Goal: Find specific page/section: Find specific page/section

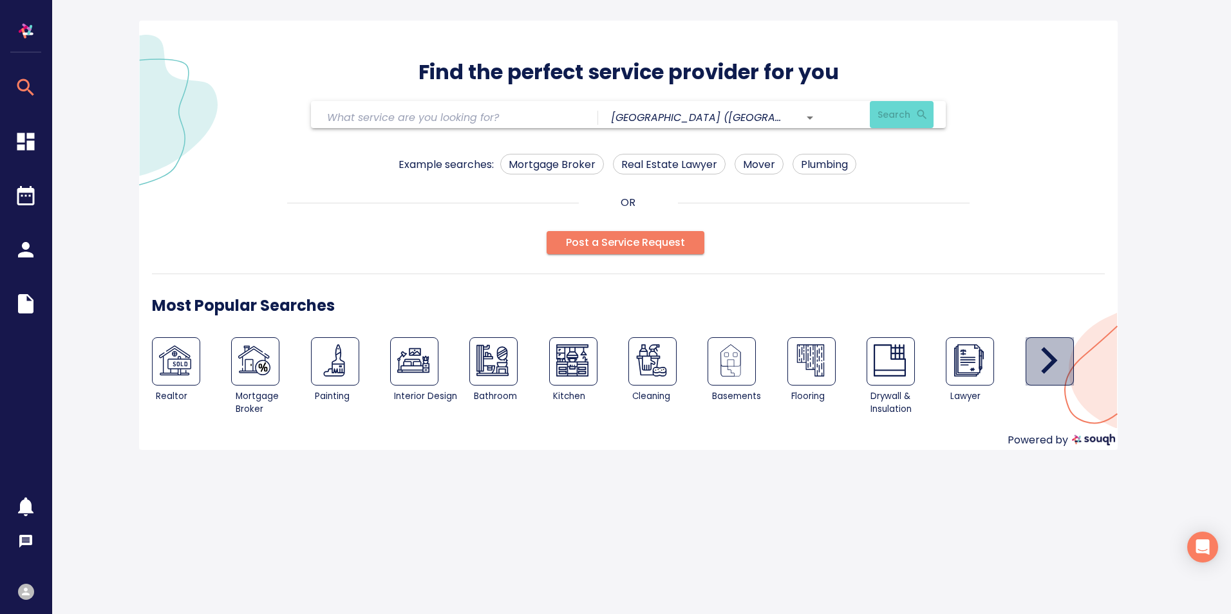
click at [1048, 358] on icon "button" at bounding box center [1049, 360] width 32 height 32
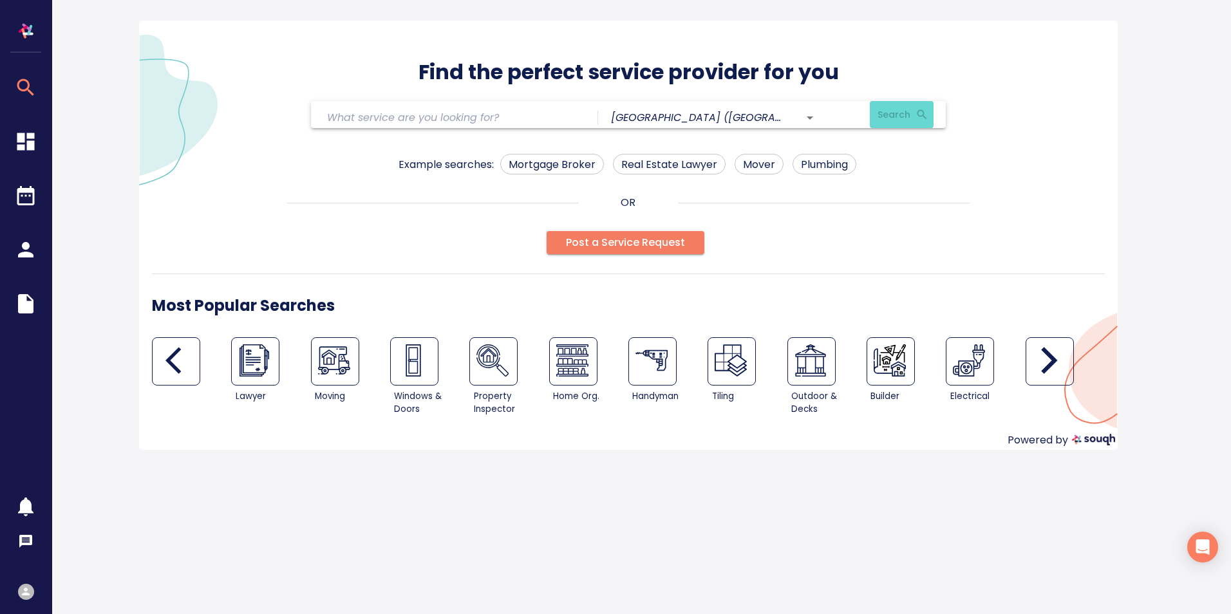
click at [1048, 358] on icon "button" at bounding box center [1049, 360] width 32 height 32
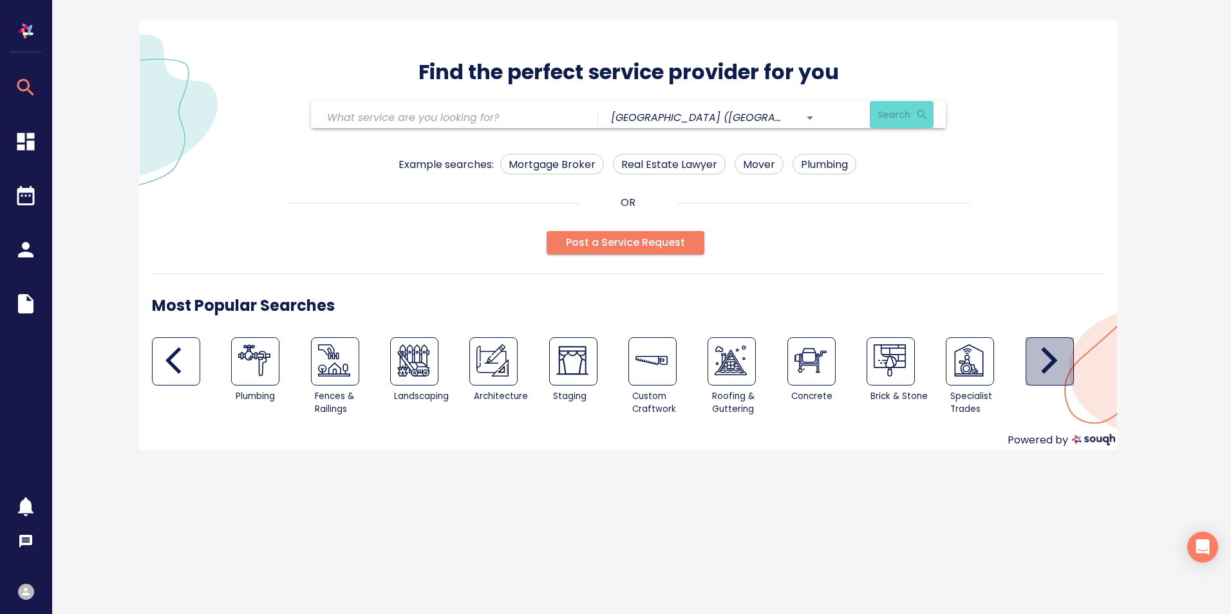
click at [1048, 358] on icon "button" at bounding box center [1049, 360] width 32 height 32
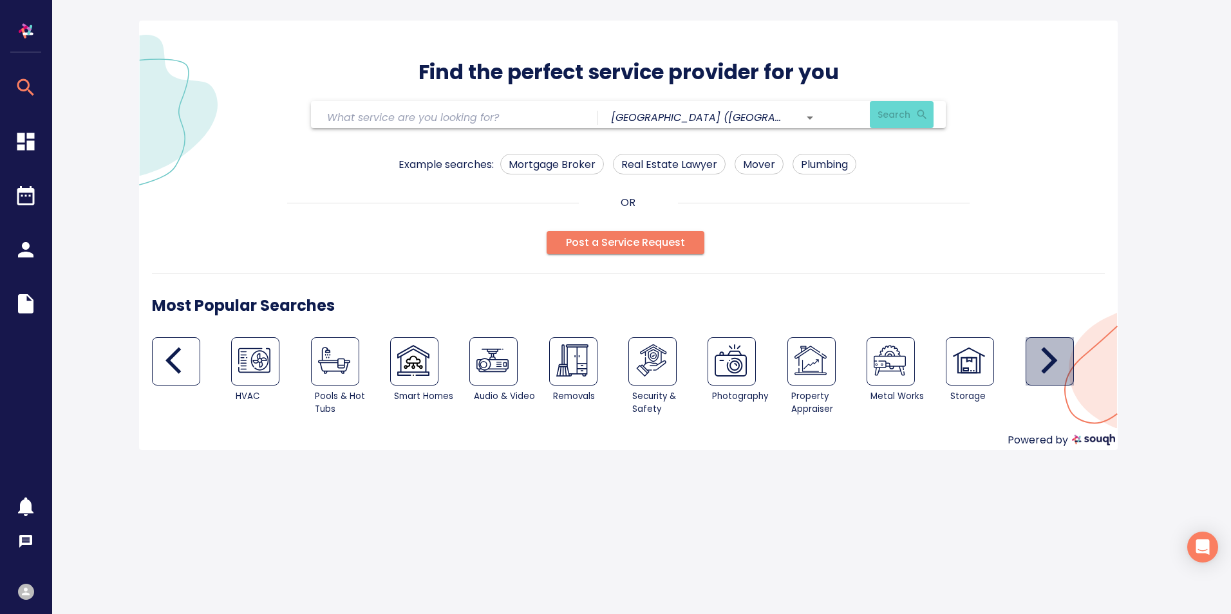
click at [1048, 358] on icon "button" at bounding box center [1049, 360] width 32 height 32
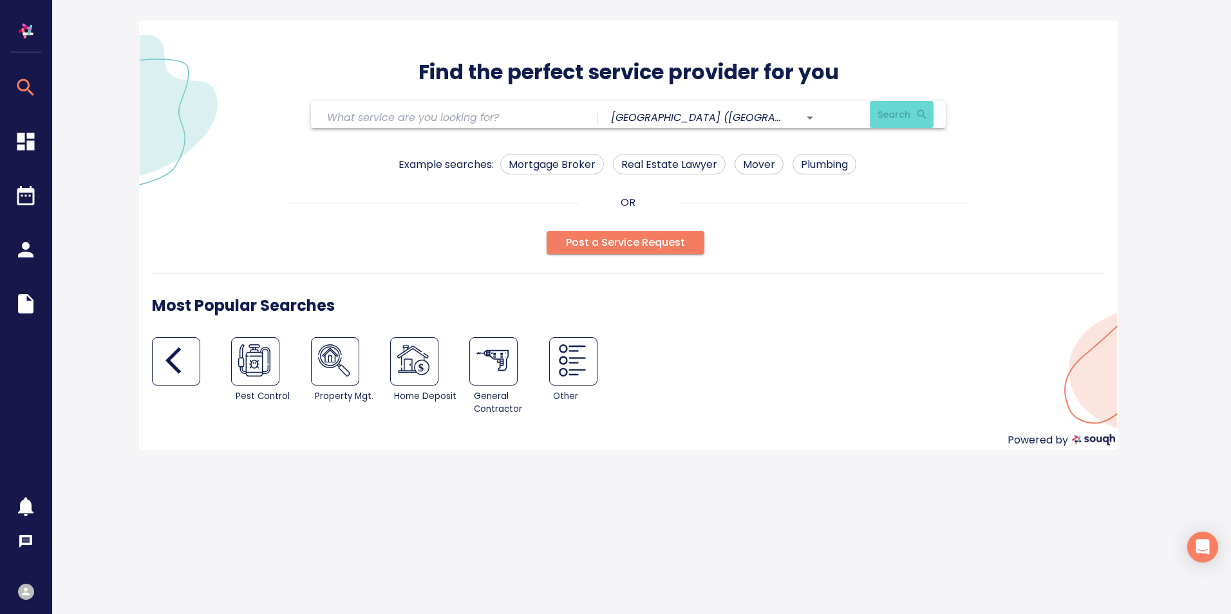
click at [1048, 357] on div "Pest Control Property Mgt. Home Deposit General Contractor Other" at bounding box center [628, 378] width 953 height 82
click at [28, 142] on icon "button" at bounding box center [25, 141] width 17 height 17
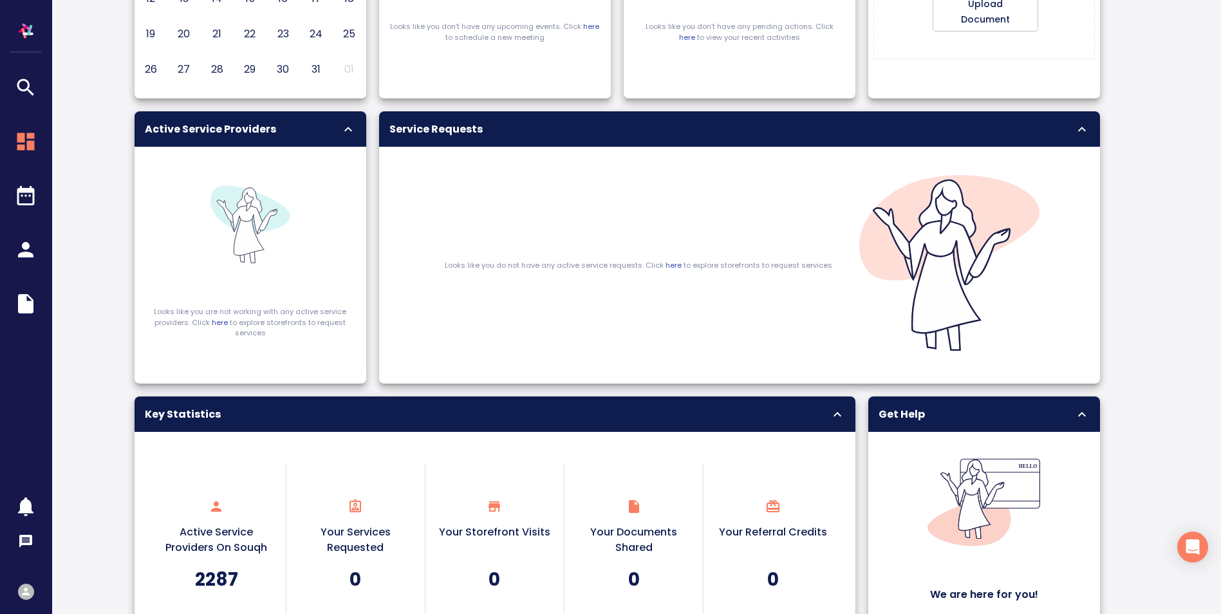
scroll to position [573, 0]
